Goal: Task Accomplishment & Management: Use online tool/utility

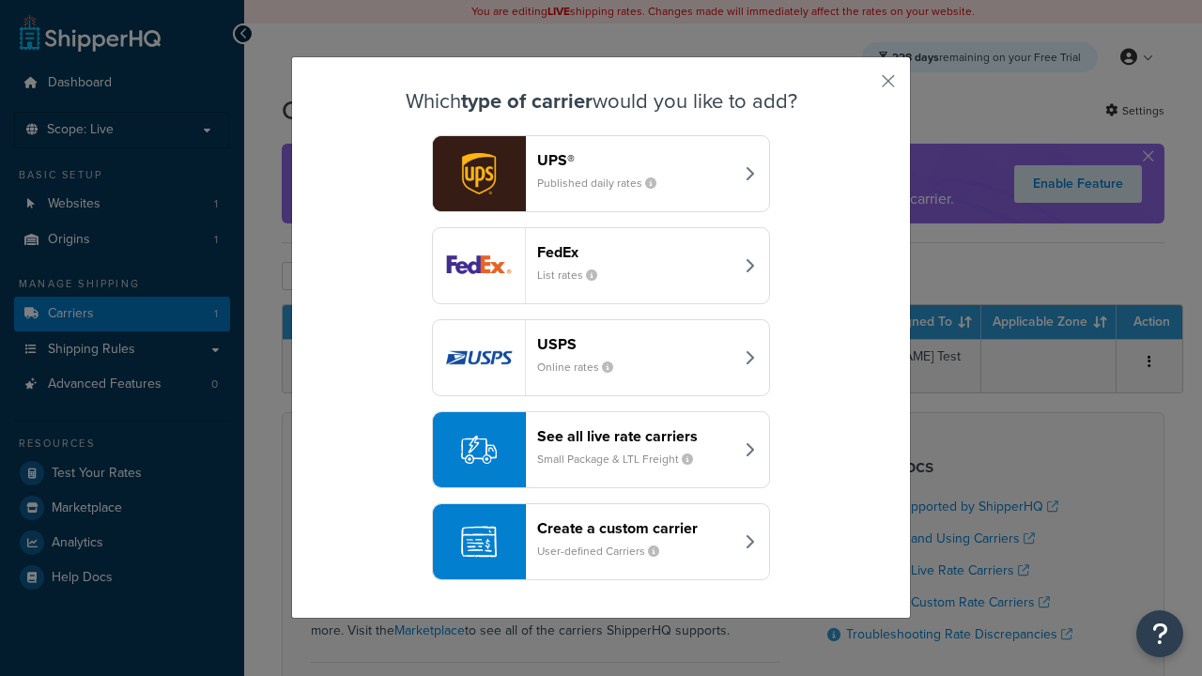
click at [635, 252] on header "FedEx" at bounding box center [635, 252] width 196 height 18
